Goal: Information Seeking & Learning: Find specific fact

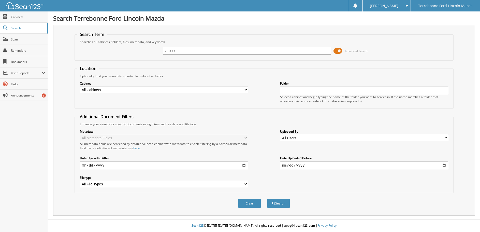
type input "71099"
click at [267, 199] on button "Search" at bounding box center [278, 203] width 23 height 9
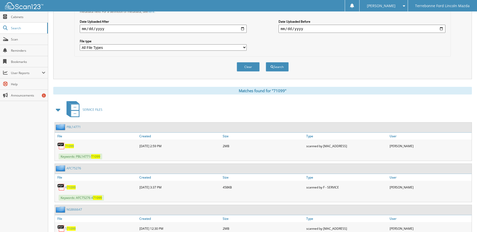
scroll to position [204, 0]
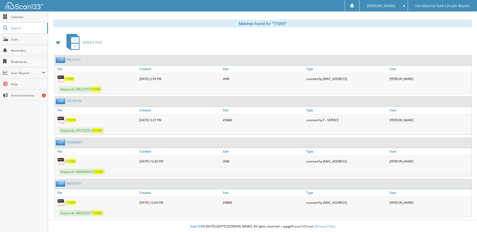
click at [69, 79] on span "71099" at bounding box center [69, 79] width 9 height 4
